Goal: Information Seeking & Learning: Learn about a topic

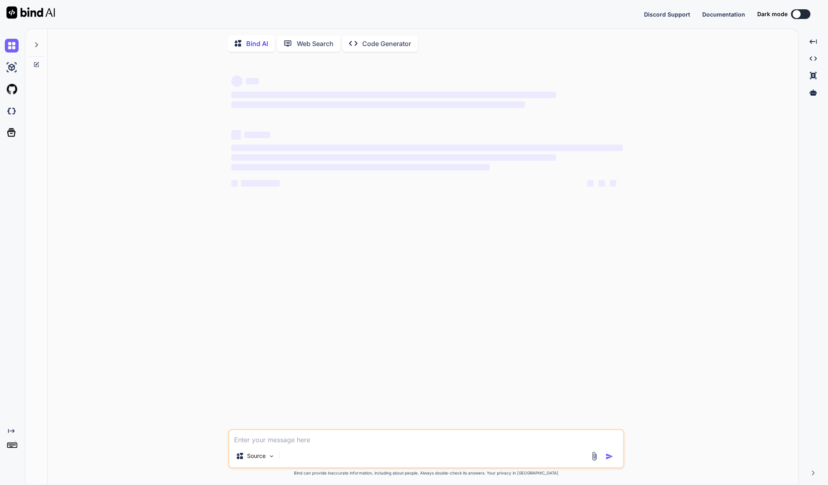
type textarea "x"
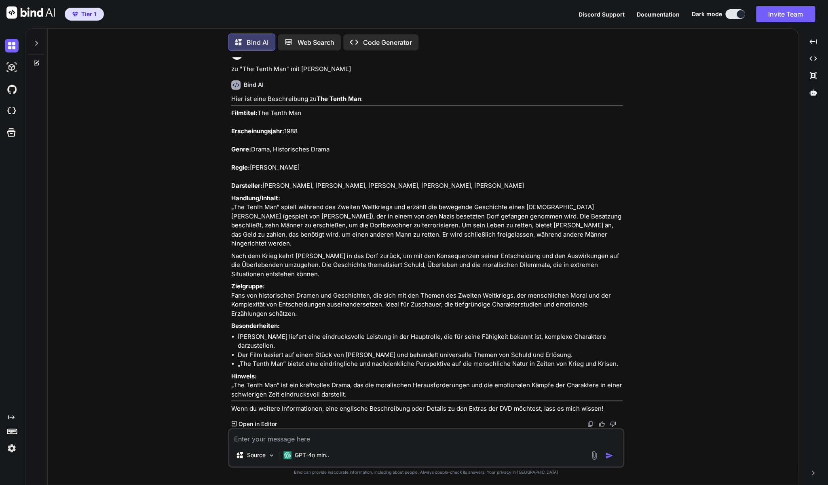
scroll to position [1585, 0]
click at [320, 441] on textarea at bounding box center [426, 437] width 394 height 15
paste textarea "Death Race - Extended Version DVD"
type textarea "zu Death Race - Extended Version DVD"
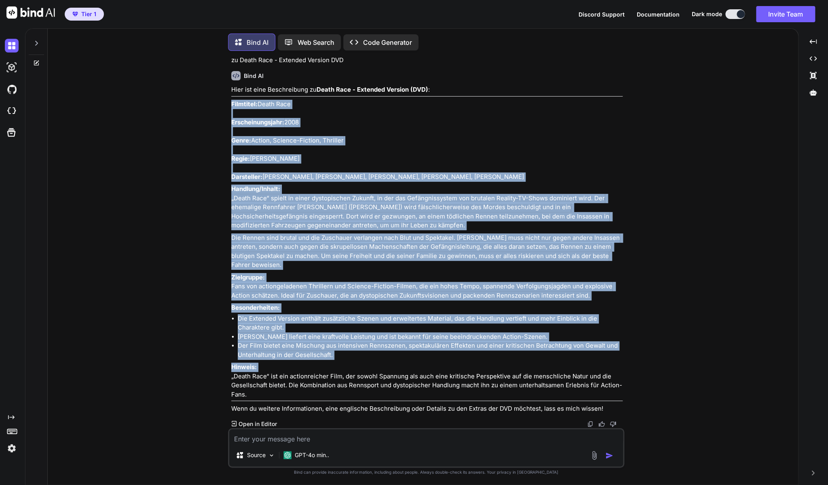
scroll to position [2005, 0]
drag, startPoint x: 232, startPoint y: 237, endPoint x: 475, endPoint y: 397, distance: 291.4
click at [475, 397] on div "Hier ist eine Beschreibung zu Death Race - Extended Version (DVD) : Filmtitel: …" at bounding box center [426, 249] width 391 height 329
copy div "Loremipsu: Dolor Sita Consecteturadipi: 1694 Elits: Doeius, Tempori-Utlabor, Et…"
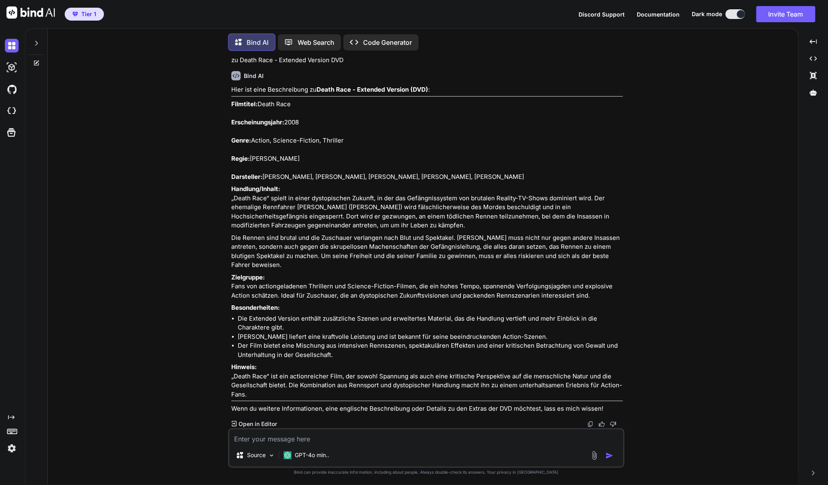
click at [262, 441] on textarea at bounding box center [426, 437] width 394 height 15
paste textarea "NASA & Mercury Programm DVD - Raumfahrt Geschichte IV"
type textarea "zu NASA & Mercury Programm DVD - Raumfahrt Geschichte IV"
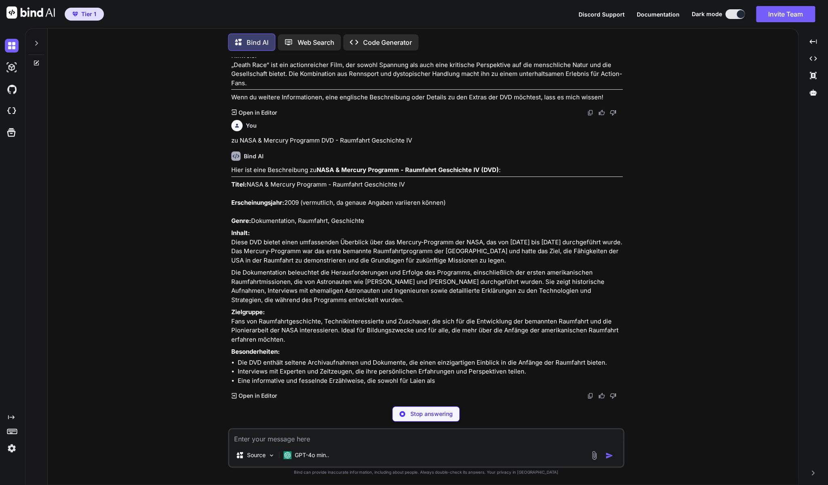
scroll to position [2271, 0]
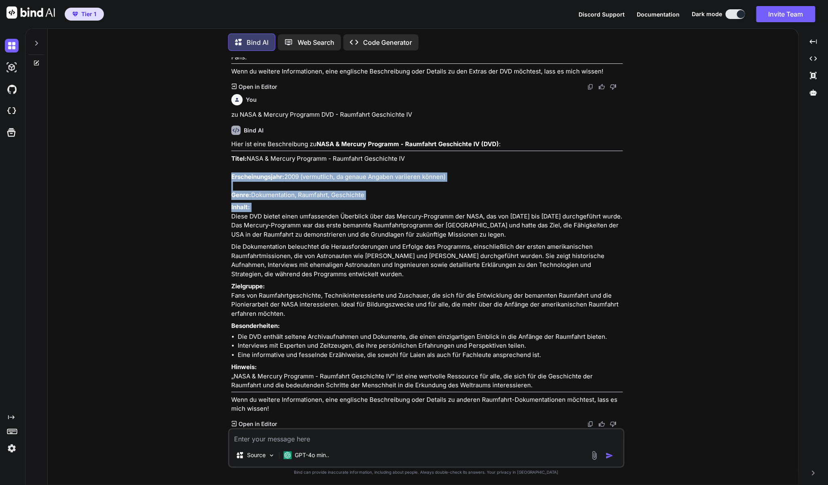
drag, startPoint x: 231, startPoint y: 248, endPoint x: 320, endPoint y: 289, distance: 97.7
click at [320, 289] on div "Hier ist eine Beschreibung zu NASA & Mercury Programm - Raumfahrt Geschichte IV…" at bounding box center [426, 277] width 391 height 274
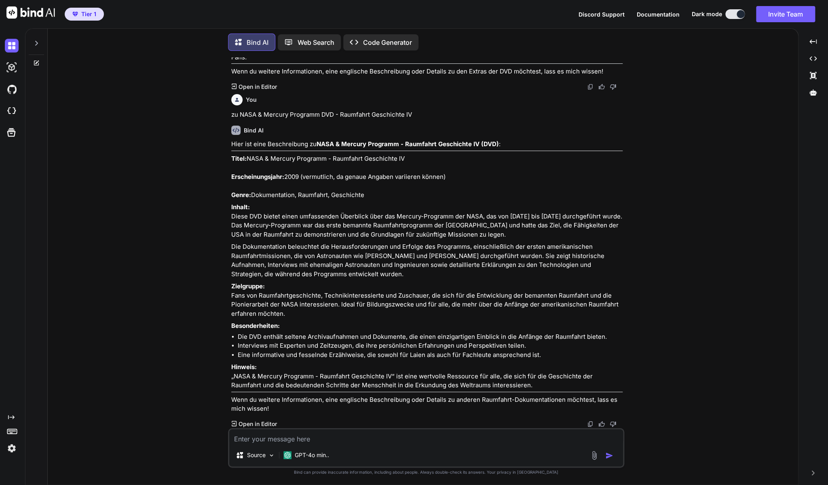
click at [416, 200] on p "Titel: NASA & Mercury Programm - Raumfahrt Geschichte IV Erscheinungsjahr: 2009…" at bounding box center [426, 177] width 391 height 46
drag, startPoint x: 231, startPoint y: 230, endPoint x: 523, endPoint y: 382, distance: 330.1
click at [523, 382] on div "You zu Half Nelson (DVD - Arthaus Collection) Bind AI Natürlich! Hier eine Besc…" at bounding box center [427, 242] width 395 height 371
copy div "Lorem: IPSU & Dolorsi Ametcons - Adipiscin Elitseddoe TE Incididuntutlabo: 8723…"
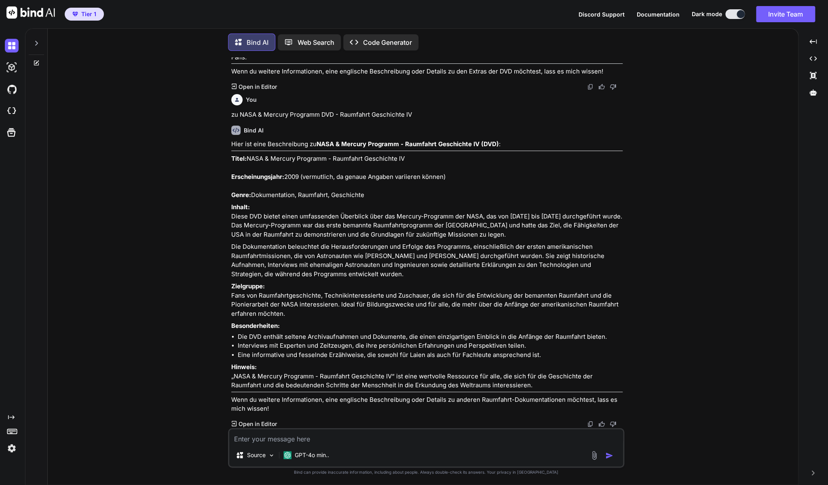
click at [318, 444] on textarea at bounding box center [426, 437] width 394 height 15
click at [330, 440] on textarea "Zur Doku-DVD: Giganten" at bounding box center [426, 437] width 394 height 15
type textarea "Zur Doku-DVD: Giganten der Ozeane"
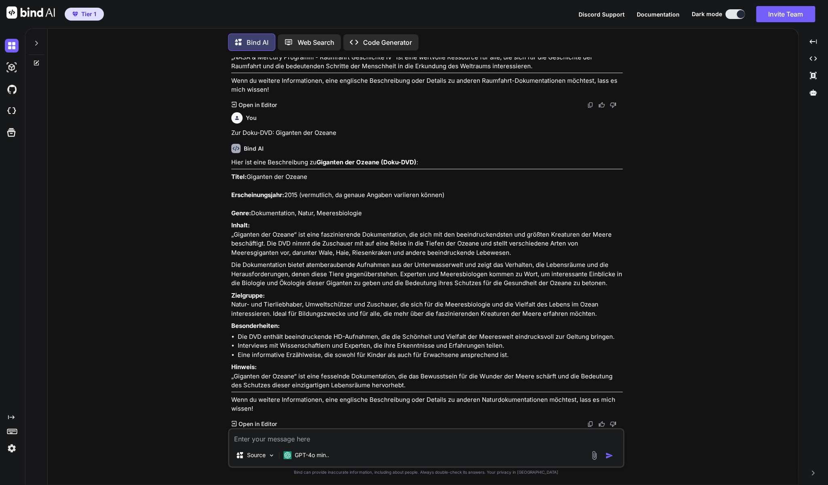
scroll to position [2716, 0]
drag, startPoint x: 404, startPoint y: 386, endPoint x: 231, endPoint y: 150, distance: 293.0
click at [231, 158] on div "Hier ist eine Beschreibung zu Giganten der Ozeane (Doku-DVD) : Titel: Giganten …" at bounding box center [426, 286] width 391 height 256
copy div "Lorem: Ipsumdol sit Ametco Adipiscingelitse: 6675 (doeiusmodt, in utlabo Etdolo…"
click at [349, 438] on textarea at bounding box center [426, 437] width 394 height 15
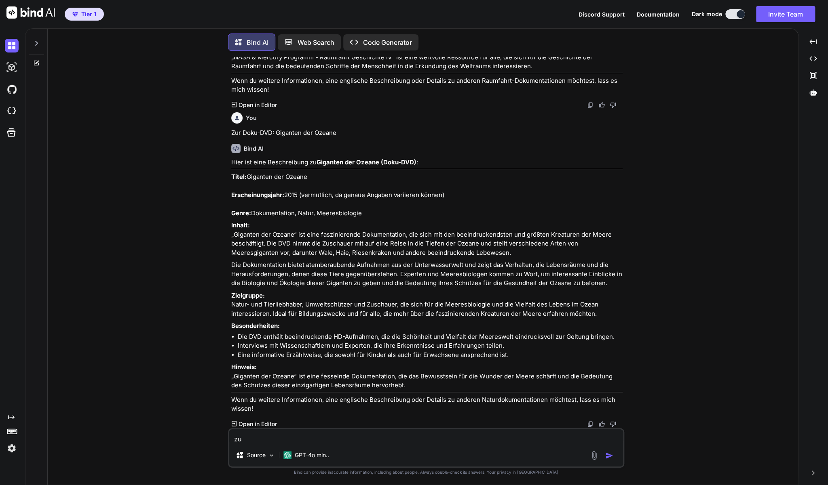
paste textarea "Discovery World: Alles über Schlangen (DVD)"
type textarea "zu Discovery World: Alles über Schlangen (DVD)"
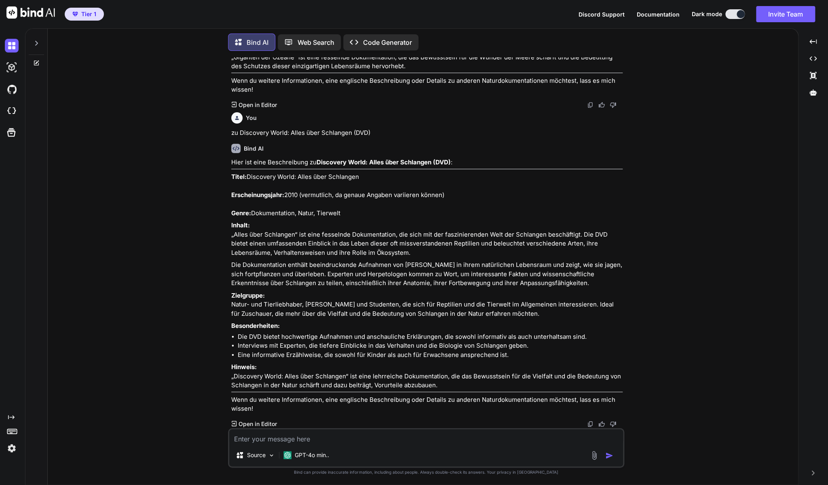
scroll to position [3062, 0]
drag, startPoint x: 445, startPoint y: 386, endPoint x: 230, endPoint y: 149, distance: 320.5
click at [230, 149] on div "You zu Half Nelson (DVD - Arthaus Collection) Bind AI Natürlich! Hier eine Besc…" at bounding box center [427, 242] width 395 height 371
copy div "Lorem: Ipsumdolo Sitam: Conse adip Elitseddo Eiusmodtemporinc: 5412 (utlaboreet…"
click at [338, 440] on textarea at bounding box center [426, 437] width 394 height 15
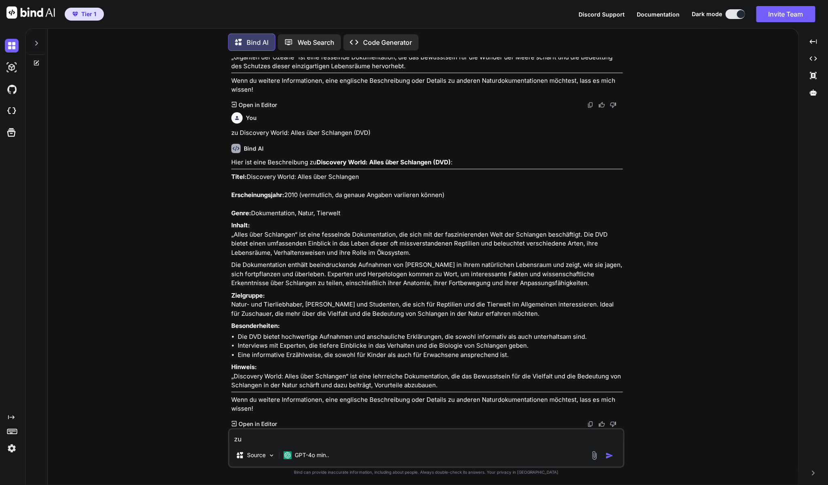
paste textarea "[PERSON_NAME]: More Than A Game (DVD)"
type textarea "zu [PERSON_NAME]: More Than A Game (DVD)"
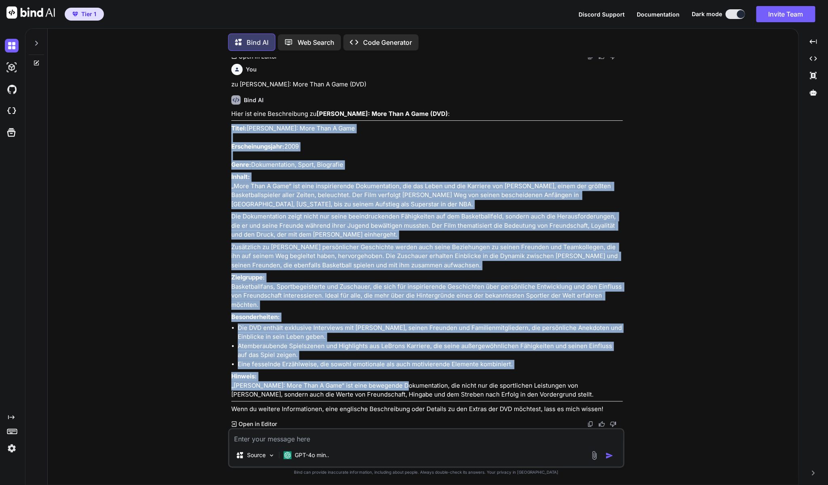
scroll to position [3458, 0]
drag, startPoint x: 232, startPoint y: 231, endPoint x: 578, endPoint y: 397, distance: 383.7
click at [578, 397] on div "Hier ist eine Beschreibung zu [PERSON_NAME]: More Than A Game (DVD) : Titel: [P…" at bounding box center [426, 262] width 391 height 304
copy div "Lorem: IpSumd Sitam: Cons Adip E Sedd Eiusmodtemporinc: 0337 Utlab: Etdoloremag…"
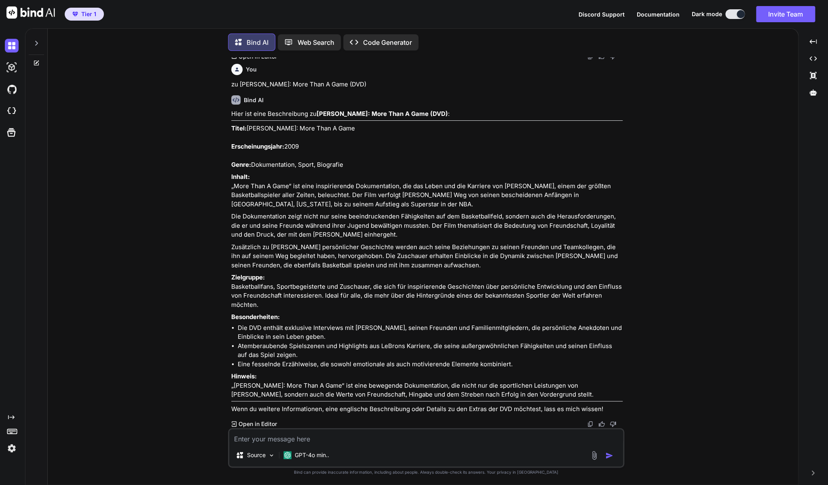
drag, startPoint x: 275, startPoint y: 445, endPoint x: 272, endPoint y: 441, distance: 4.9
click at [274, 445] on div "Source GPT-4o min.." at bounding box center [426, 448] width 396 height 40
click at [273, 439] on textarea at bounding box center [426, 437] width 394 height 15
paste textarea "Prinzessin [PERSON_NAME] DVD - [PERSON_NAME]"
type textarea "zu Prinzessin [PERSON_NAME] DVD - [PERSON_NAME]"
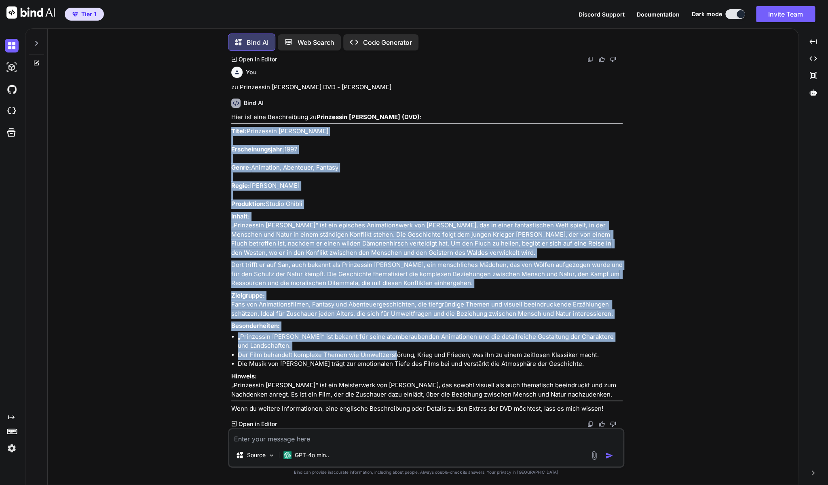
scroll to position [3850, 0]
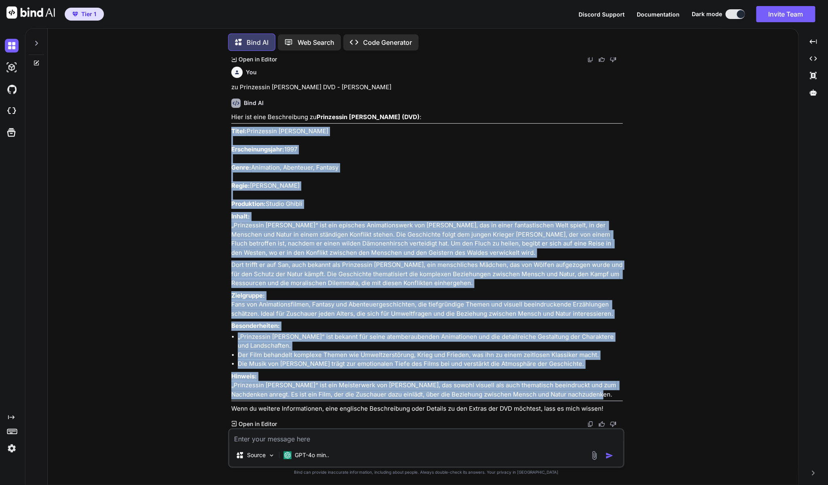
drag, startPoint x: 230, startPoint y: 184, endPoint x: 621, endPoint y: 399, distance: 445.8
click at [621, 399] on div "You zu Half Nelson (DVD - Arthaus Collection) Bind AI Natürlich! Hier eine Besc…" at bounding box center [427, 242] width 395 height 371
copy div "Lorem: Ipsumdolor Sitametc Adipiscingelitse: 0507 Doeiu: Temporinc, Utlaboree, …"
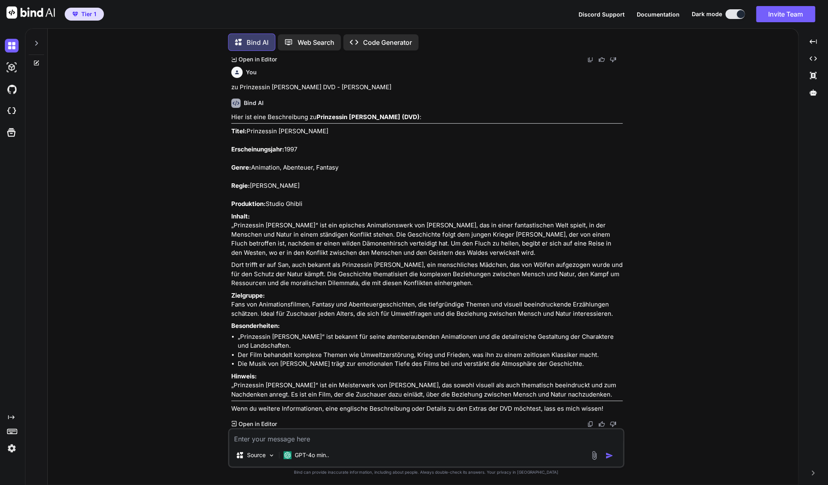
click at [260, 441] on textarea at bounding box center [426, 437] width 394 height 15
paste textarea "[PERSON_NAME] 007 - Stirb an einem anderen Tag"
type textarea "zu [PERSON_NAME] 007 - Stirb an einem anderen Tag"
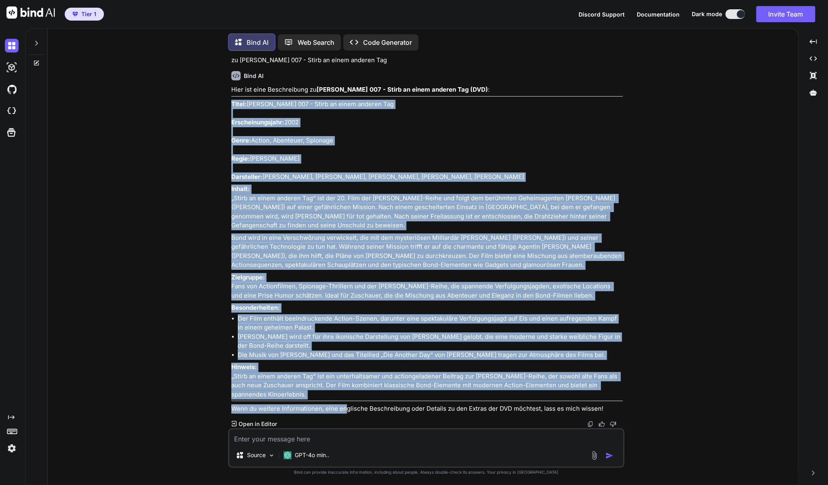
scroll to position [4269, 0]
drag, startPoint x: 231, startPoint y: 258, endPoint x: 412, endPoint y: 395, distance: 227.1
click at [412, 395] on div "You zu Half Nelson (DVD - Arthaus Collection) Bind AI Natürlich! Hier eine Besc…" at bounding box center [427, 242] width 395 height 371
copy div "Lorem: Ipsum Dolo 950 - Sitam co adipi elitsed Doe Temporincididunt: 0425 Utlab…"
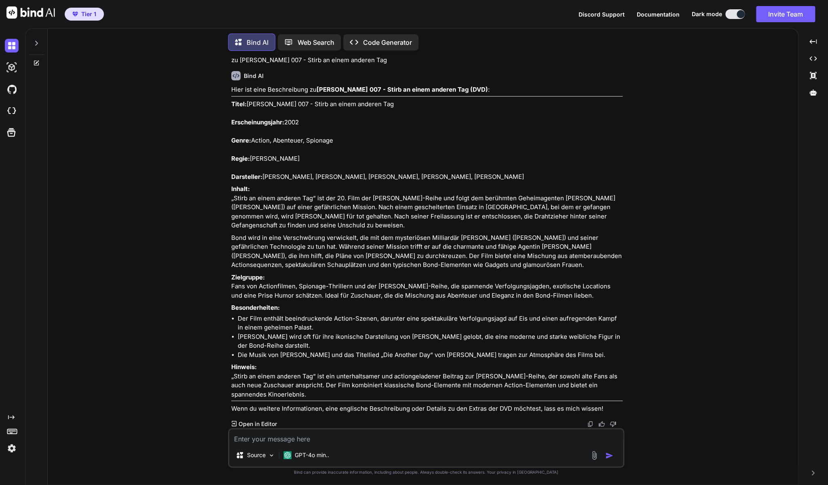
click at [262, 442] on textarea at bounding box center [426, 437] width 394 height 15
paste textarea "Casino Royale - [PERSON_NAME] als [PERSON_NAME] 007 (DVD)"
type textarea "zu Casino Royale - [PERSON_NAME] als [PERSON_NAME] 007 (DVD)"
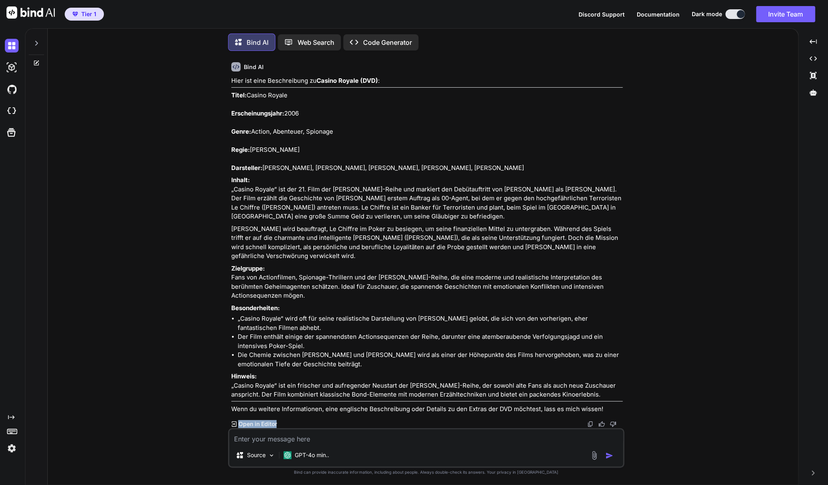
scroll to position [4686, 0]
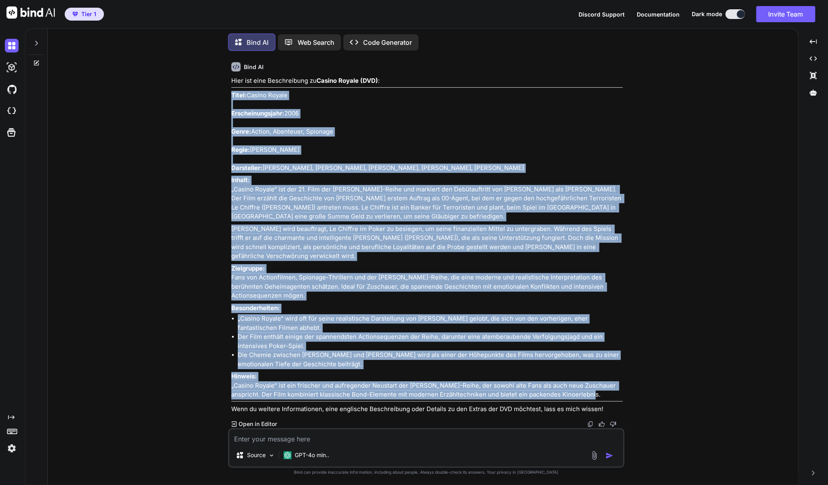
drag, startPoint x: 232, startPoint y: 277, endPoint x: 606, endPoint y: 395, distance: 392.0
click at [606, 395] on div "Hier ist eine Beschreibung zu Casino Royale (DVD) : Titel: Casino Royale Ersche…" at bounding box center [426, 245] width 391 height 338
copy div "Lorem: Ipsumd Sitame Consecteturadipi: 1701 Elits: Doeius, Temporinc, Utlabore …"
